Goal: Information Seeking & Learning: Learn about a topic

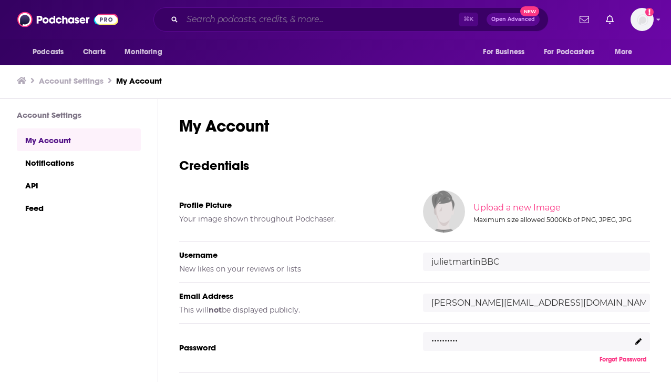
click at [364, 17] on input "Search podcasts, credits, & more..." at bounding box center [320, 19] width 276 height 17
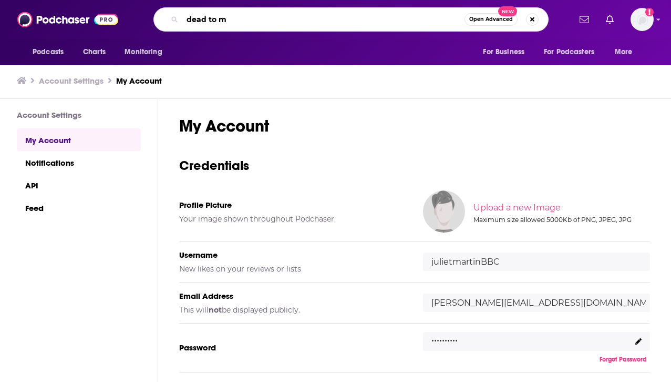
type input "dead to me"
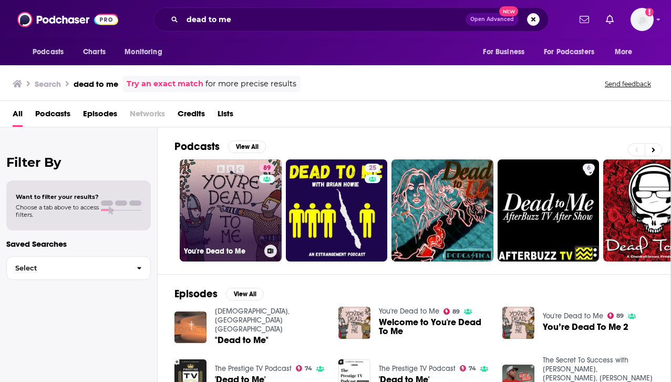
click at [231, 205] on link "89 You're Dead to Me" at bounding box center [231, 210] width 102 height 102
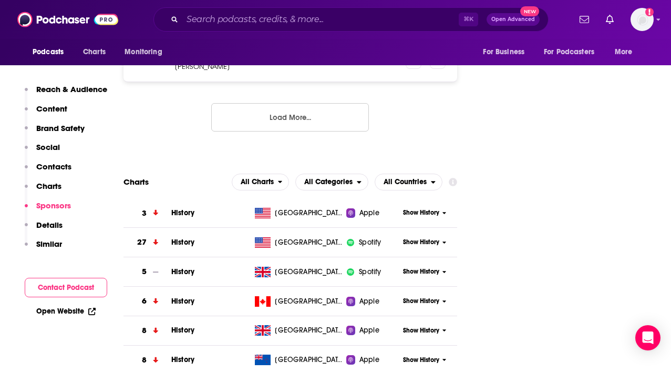
scroll to position [1531, 0]
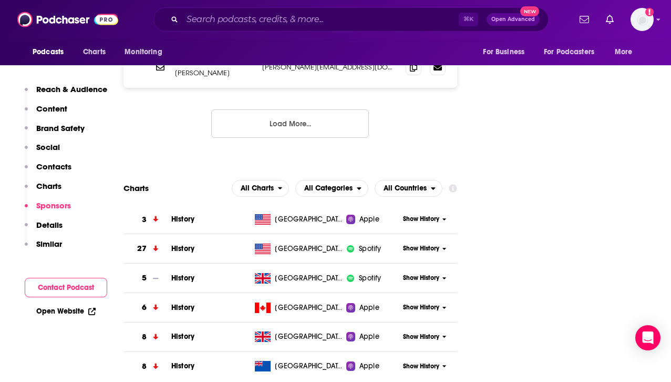
click at [421, 214] on span "Show History" at bounding box center [421, 218] width 36 height 9
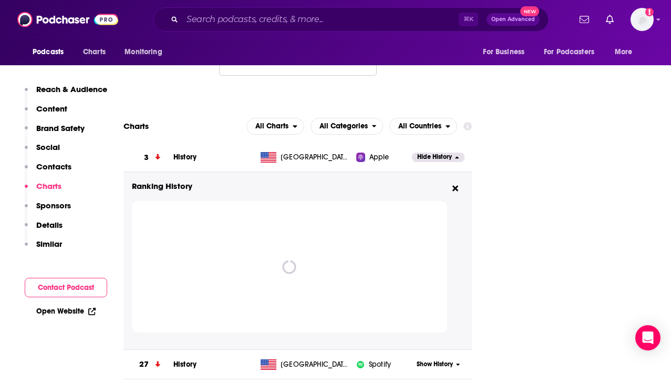
scroll to position [1601, 0]
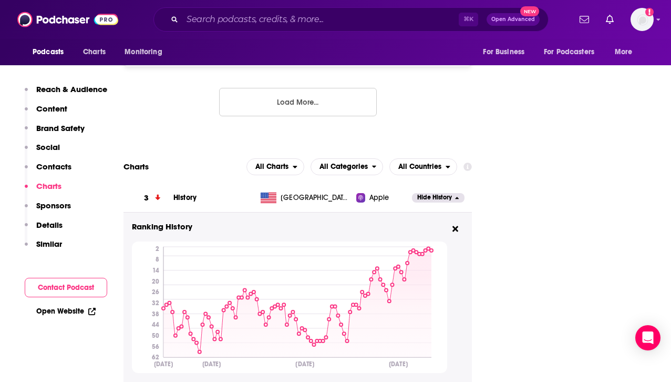
scroll to position [1563, 0]
